Goal: Transaction & Acquisition: Purchase product/service

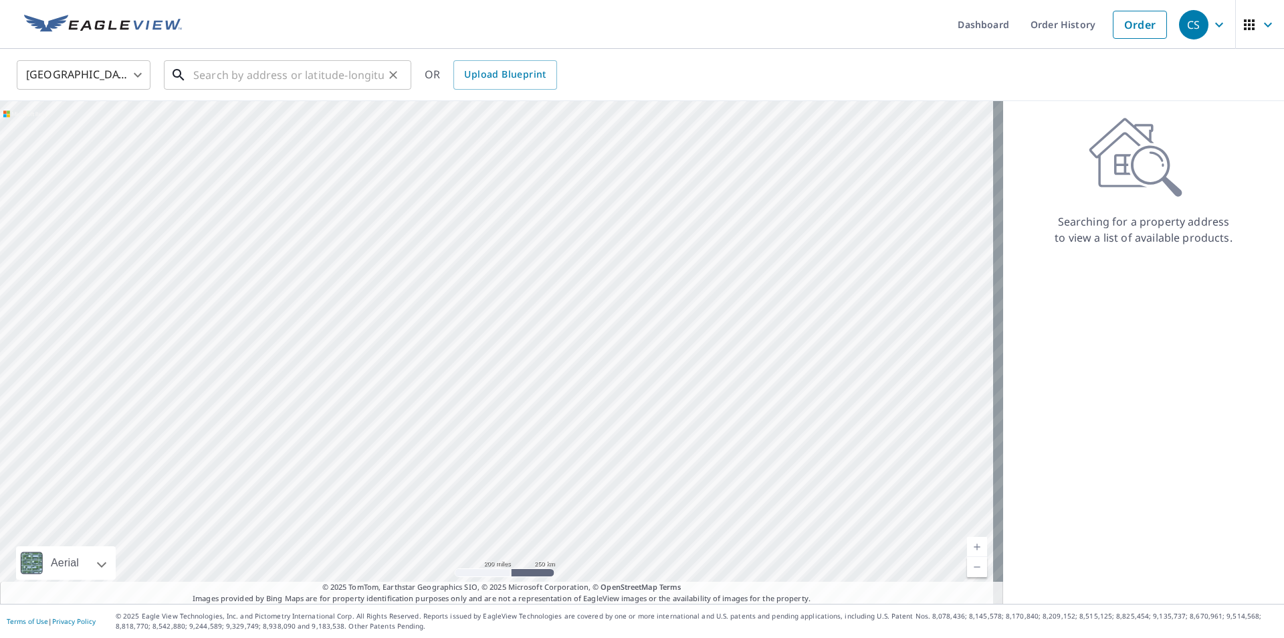
click at [240, 74] on input "text" at bounding box center [288, 74] width 191 height 37
paste input "[STREET_ADDRESS]"
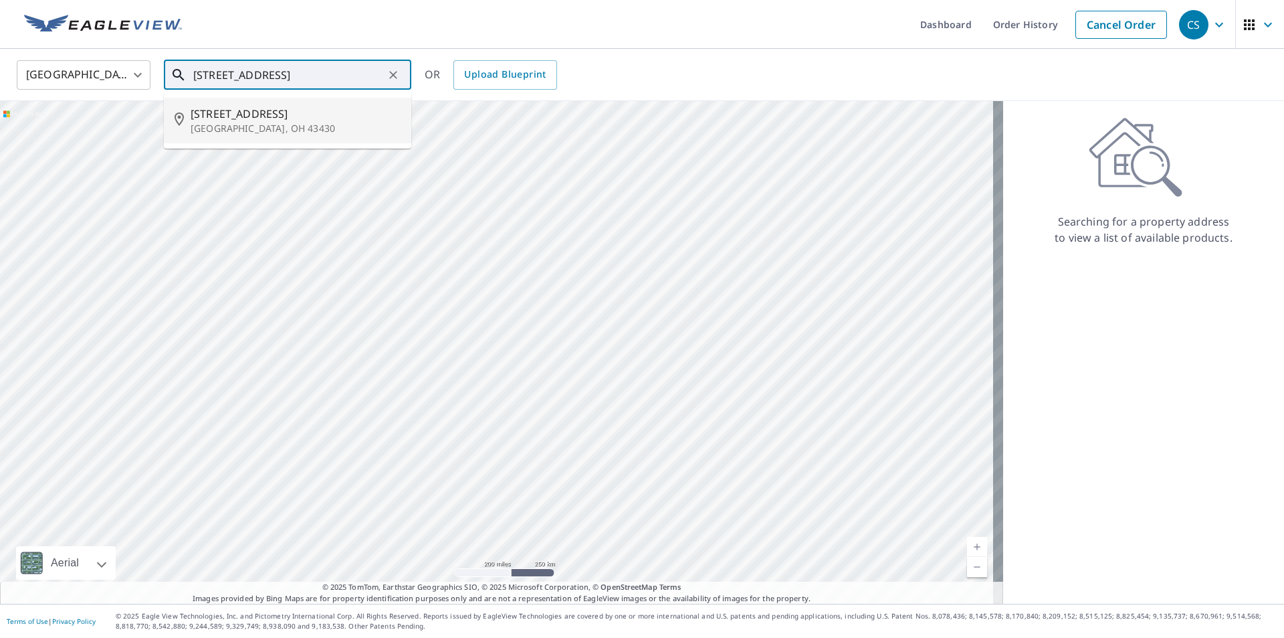
click at [245, 118] on span "[STREET_ADDRESS]" at bounding box center [296, 114] width 210 height 16
type input "[STREET_ADDRESS][PERSON_NAME]"
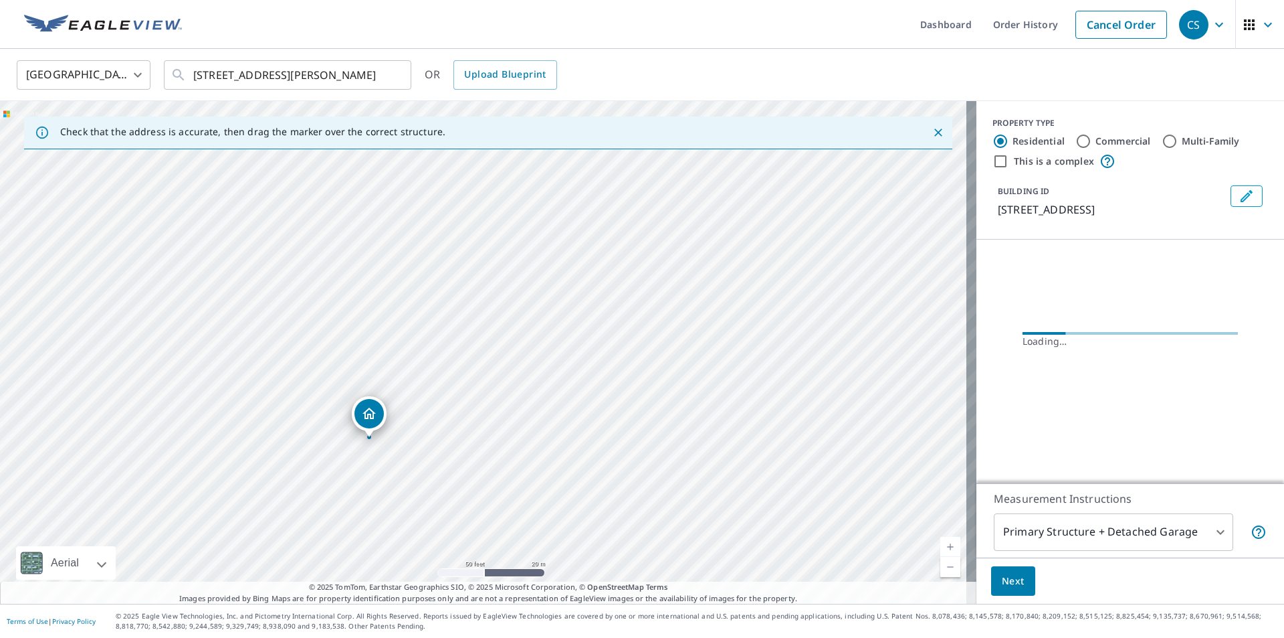
drag, startPoint x: 399, startPoint y: 389, endPoint x: 582, endPoint y: 295, distance: 205.6
click at [582, 295] on div "[STREET_ADDRESS][PERSON_NAME]" at bounding box center [488, 352] width 977 height 502
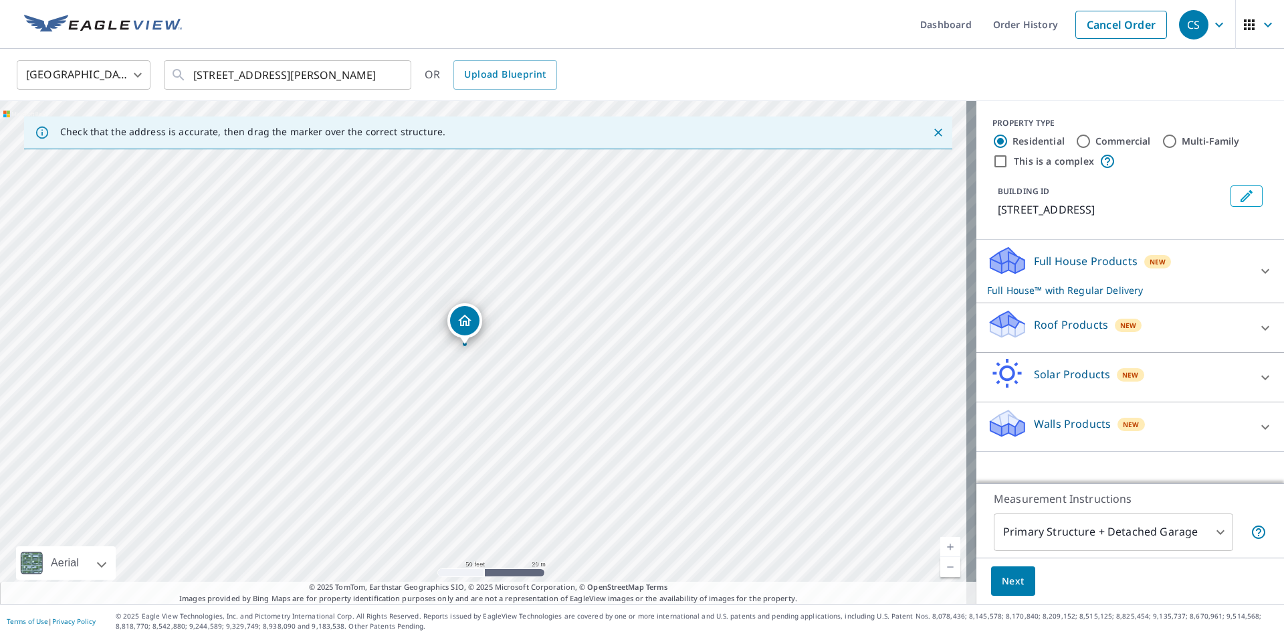
drag, startPoint x: 484, startPoint y: 323, endPoint x: 465, endPoint y: 317, distance: 19.7
click at [1258, 332] on icon at bounding box center [1266, 328] width 16 height 16
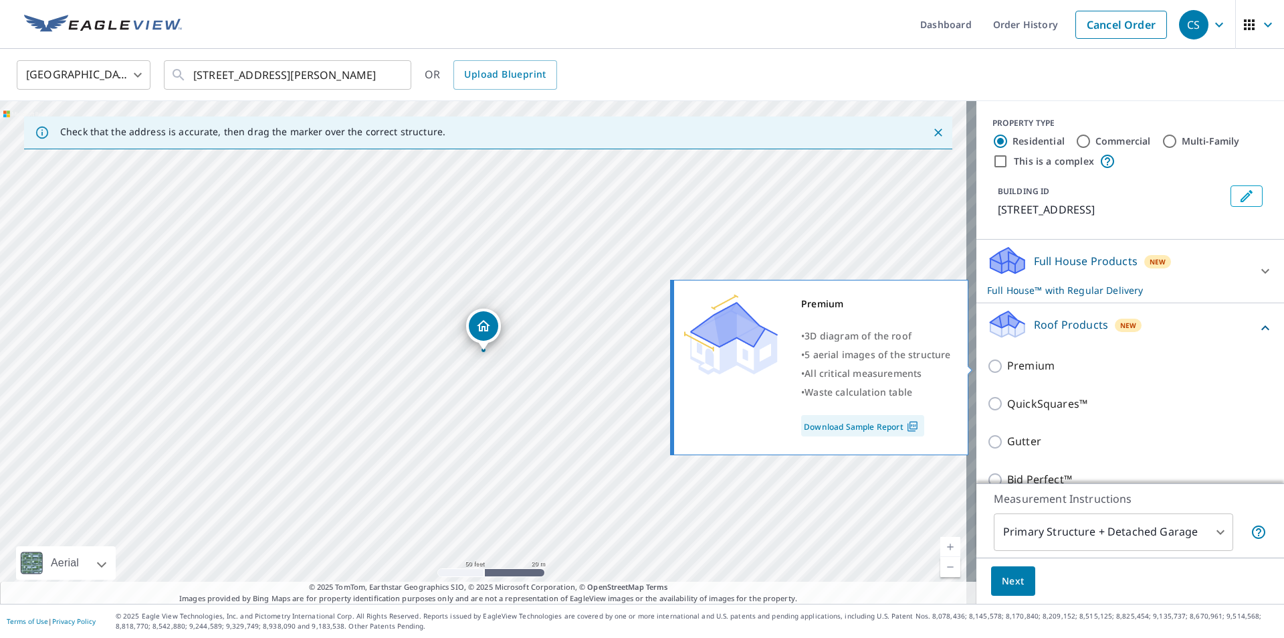
click at [1032, 361] on p "Premium" at bounding box center [1031, 365] width 47 height 17
click at [1008, 361] on input "Premium" at bounding box center [997, 366] width 20 height 16
checkbox input "true"
checkbox input "false"
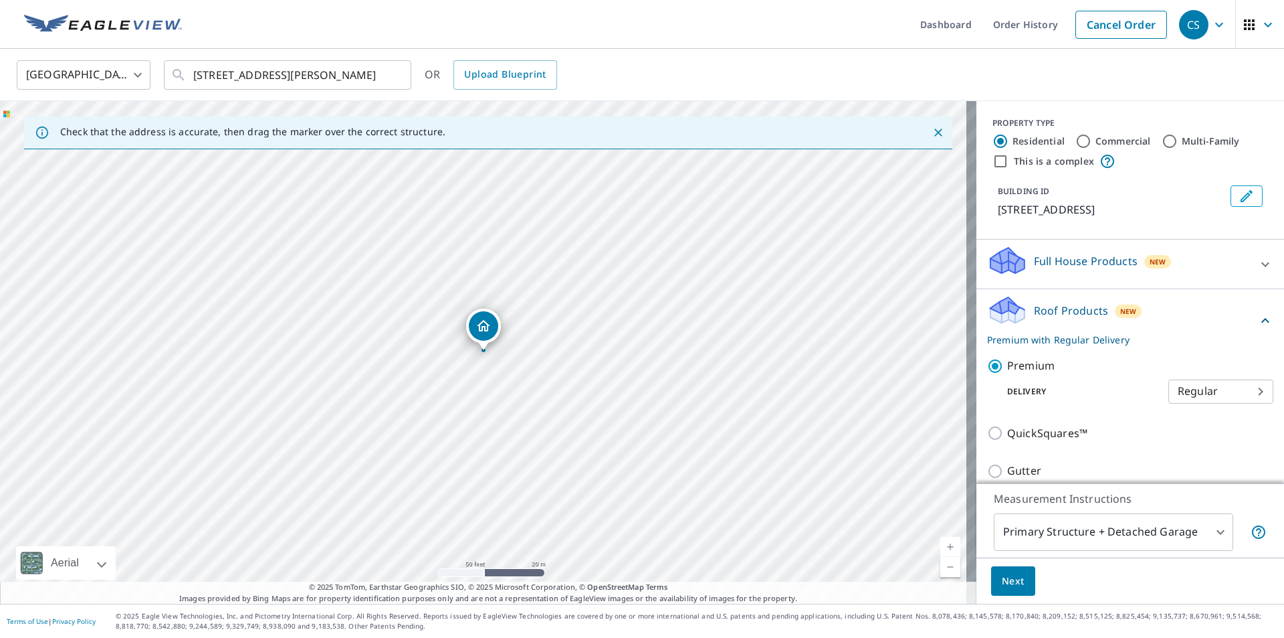
click at [1211, 529] on body "CS CS Dashboard Order History Cancel Order CS [GEOGRAPHIC_DATA] [GEOGRAPHIC_DAT…" at bounding box center [642, 319] width 1284 height 638
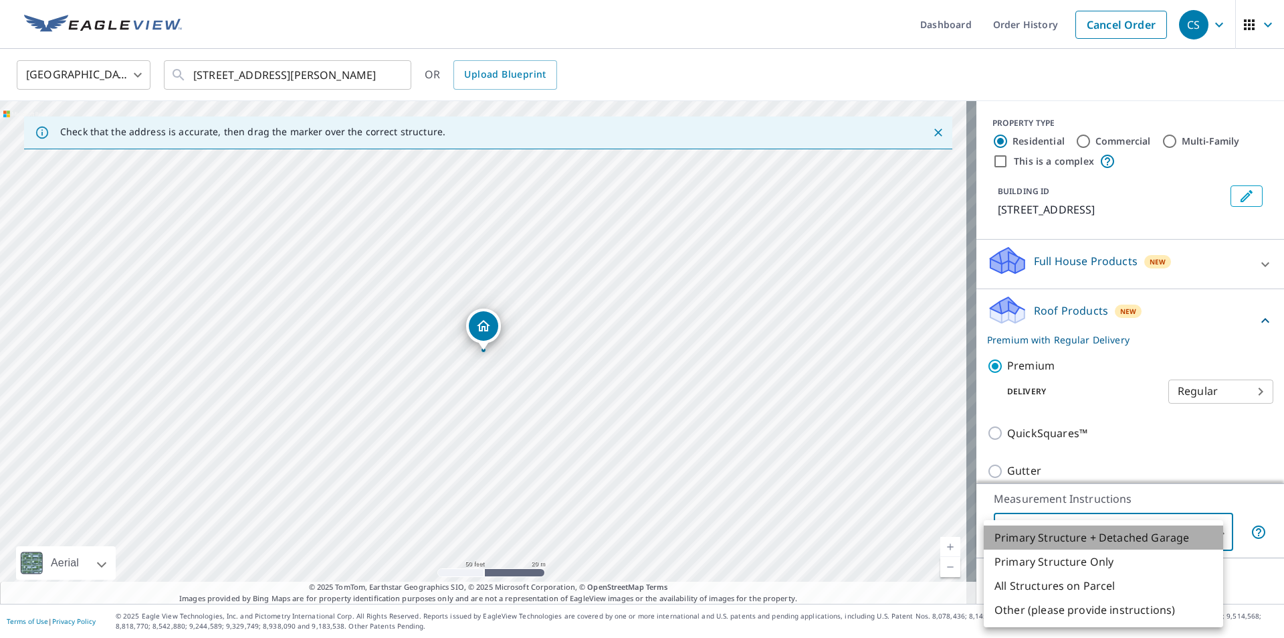
click at [1088, 534] on li "Primary Structure + Detached Garage" at bounding box center [1104, 537] width 240 height 24
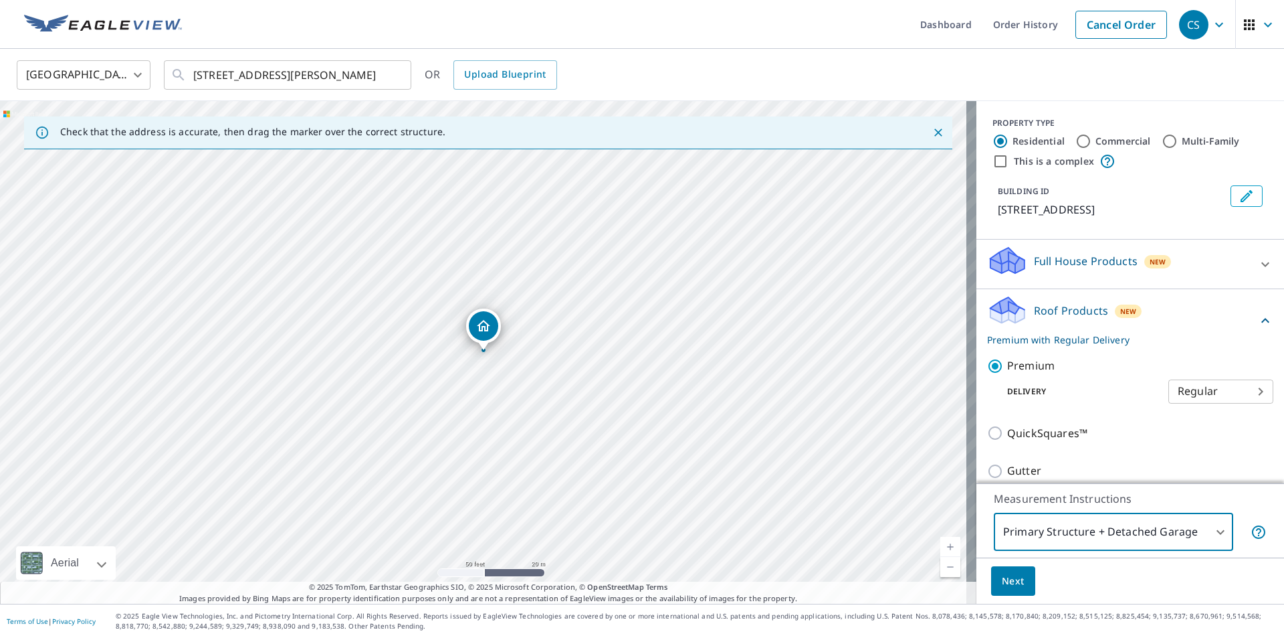
click at [1002, 577] on span "Next" at bounding box center [1013, 581] width 23 height 17
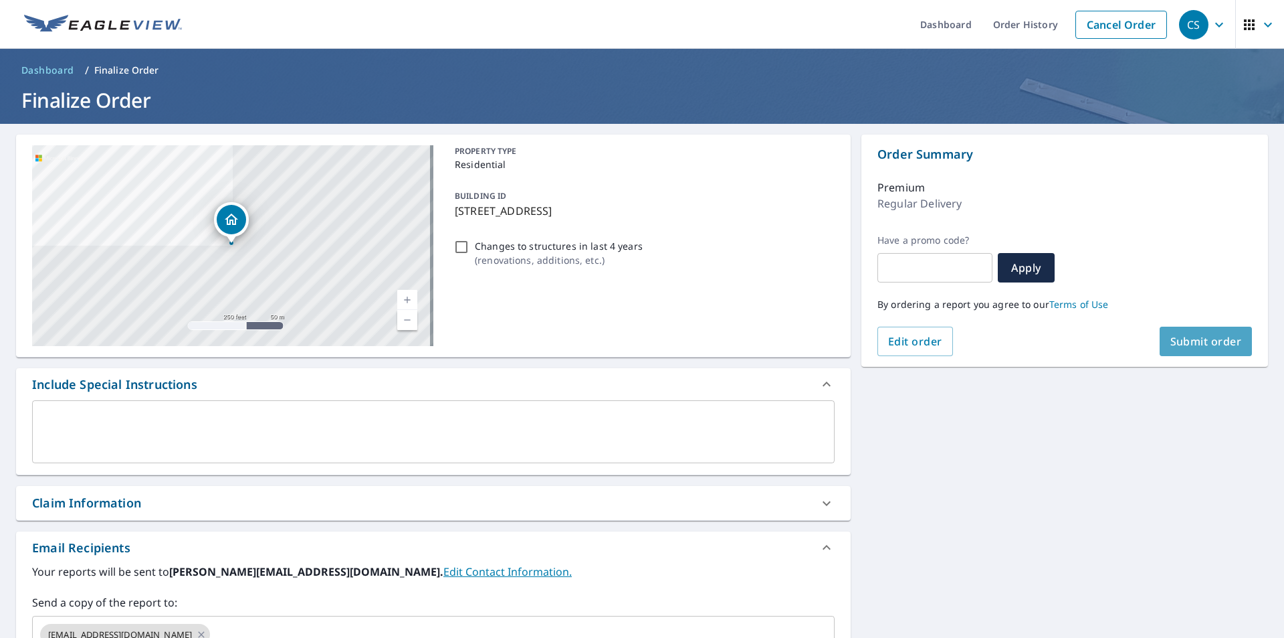
click at [1195, 339] on span "Submit order" at bounding box center [1207, 341] width 72 height 15
checkbox input "true"
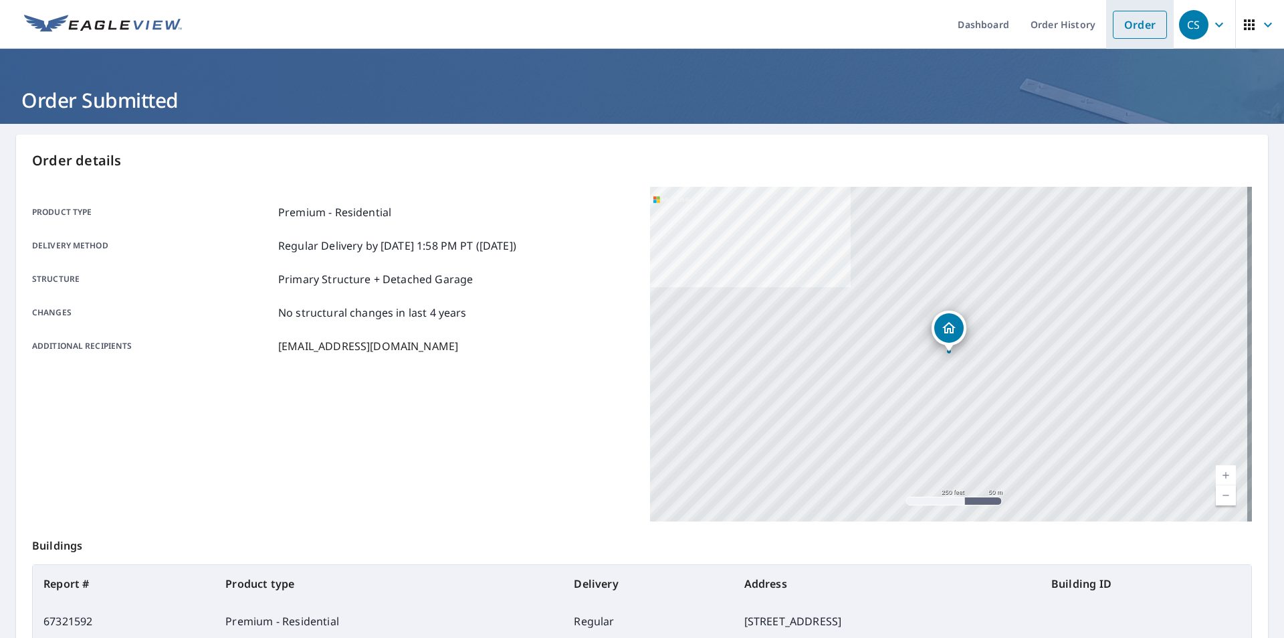
click at [1129, 19] on link "Order" at bounding box center [1140, 25] width 54 height 28
